Goal: Task Accomplishment & Management: Manage account settings

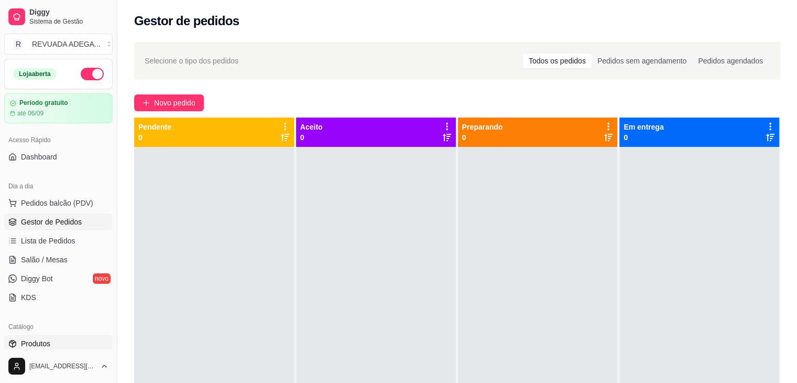
click at [44, 345] on span "Produtos" at bounding box center [35, 343] width 29 height 10
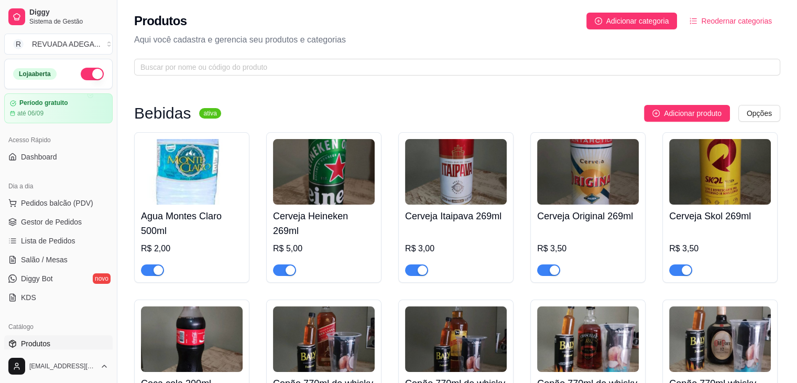
click at [356, 107] on div "Adicionar produto Opções" at bounding box center [505, 113] width 551 height 17
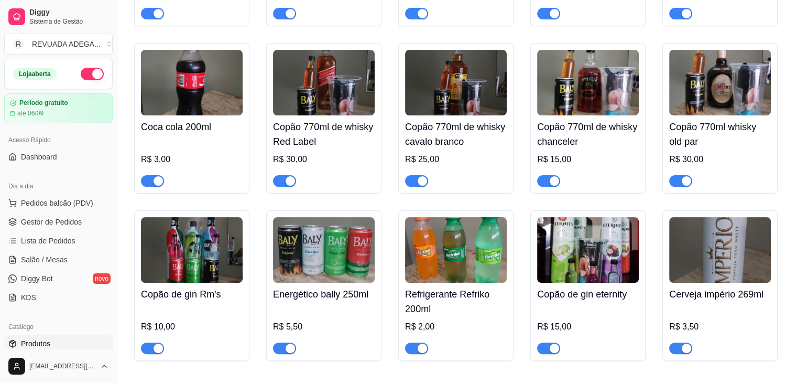
scroll to position [252, 0]
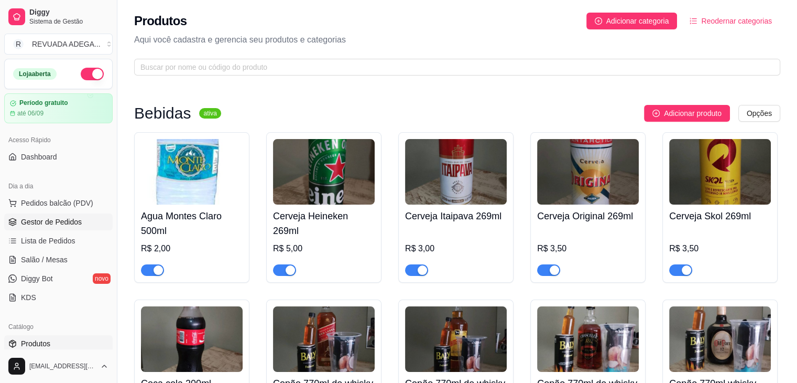
click at [46, 224] on span "Gestor de Pedidos" at bounding box center [51, 221] width 61 height 10
